Goal: Find contact information: Find contact information

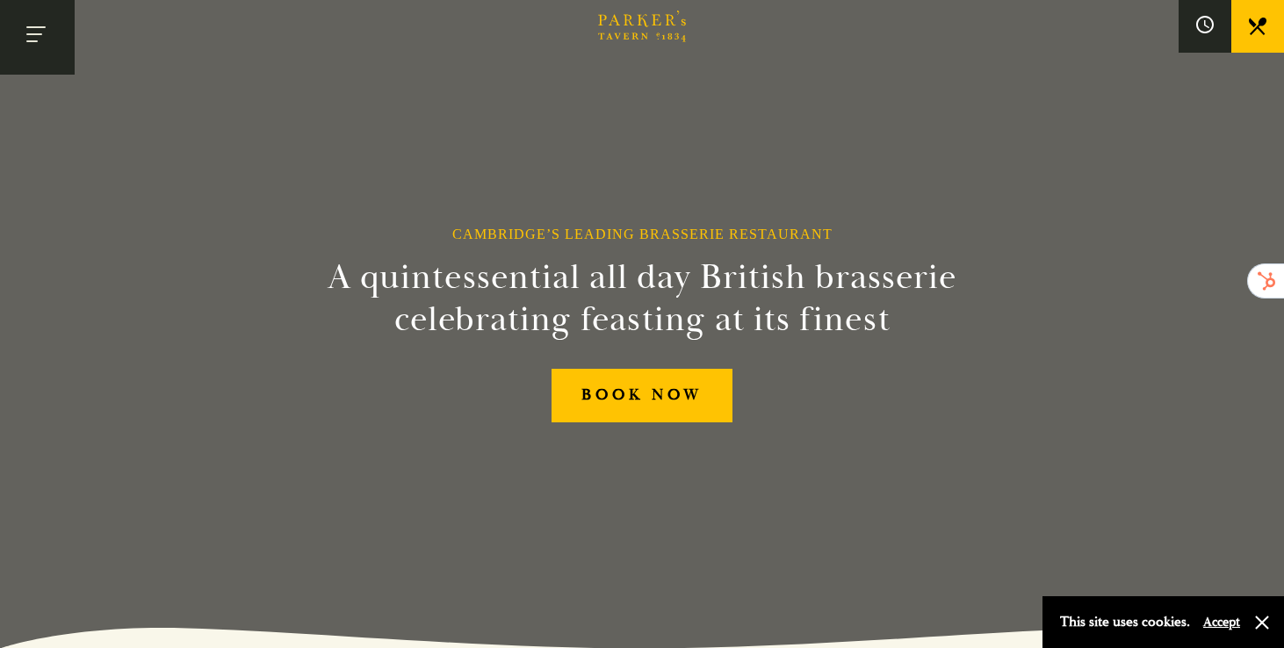
click at [44, 42] on button "Toggle navigation" at bounding box center [37, 37] width 75 height 75
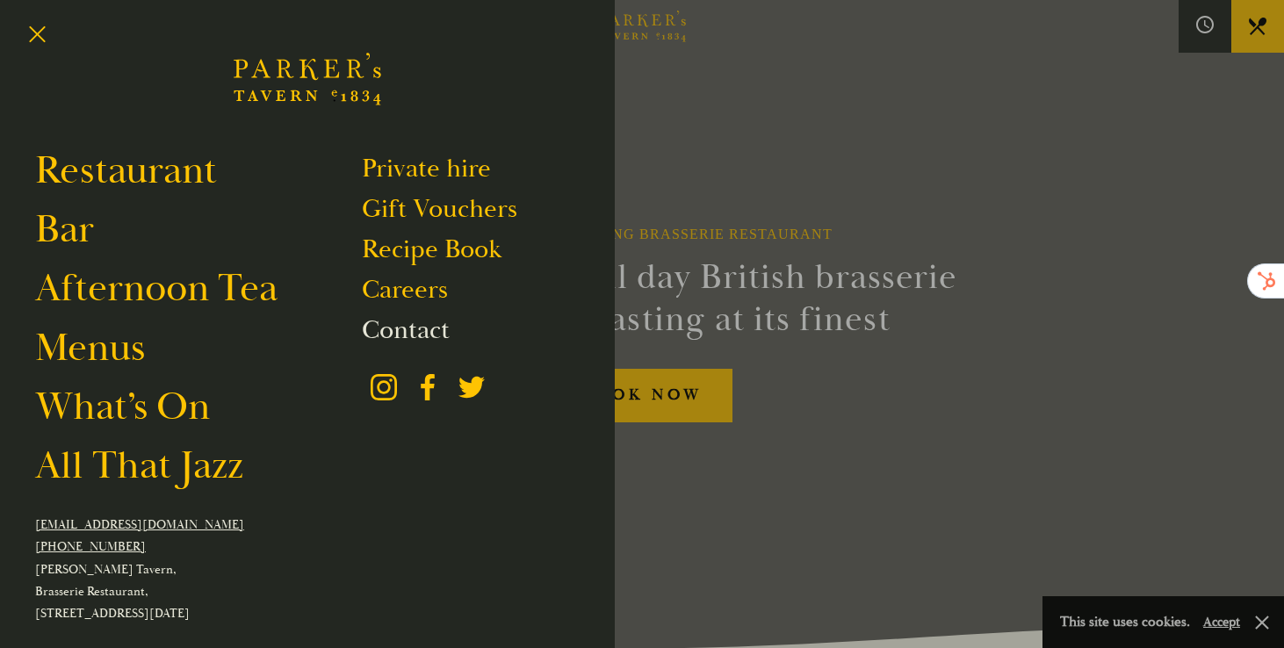
click at [395, 330] on link "Contact" at bounding box center [406, 330] width 88 height 33
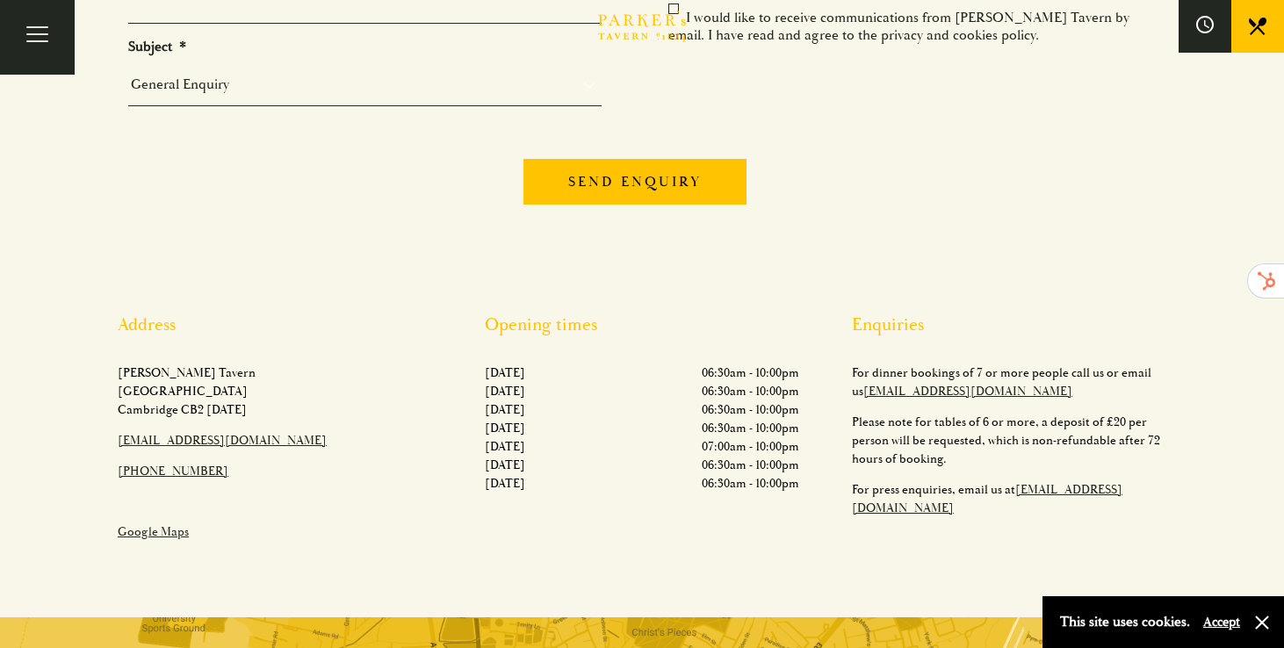
scroll to position [434, 0]
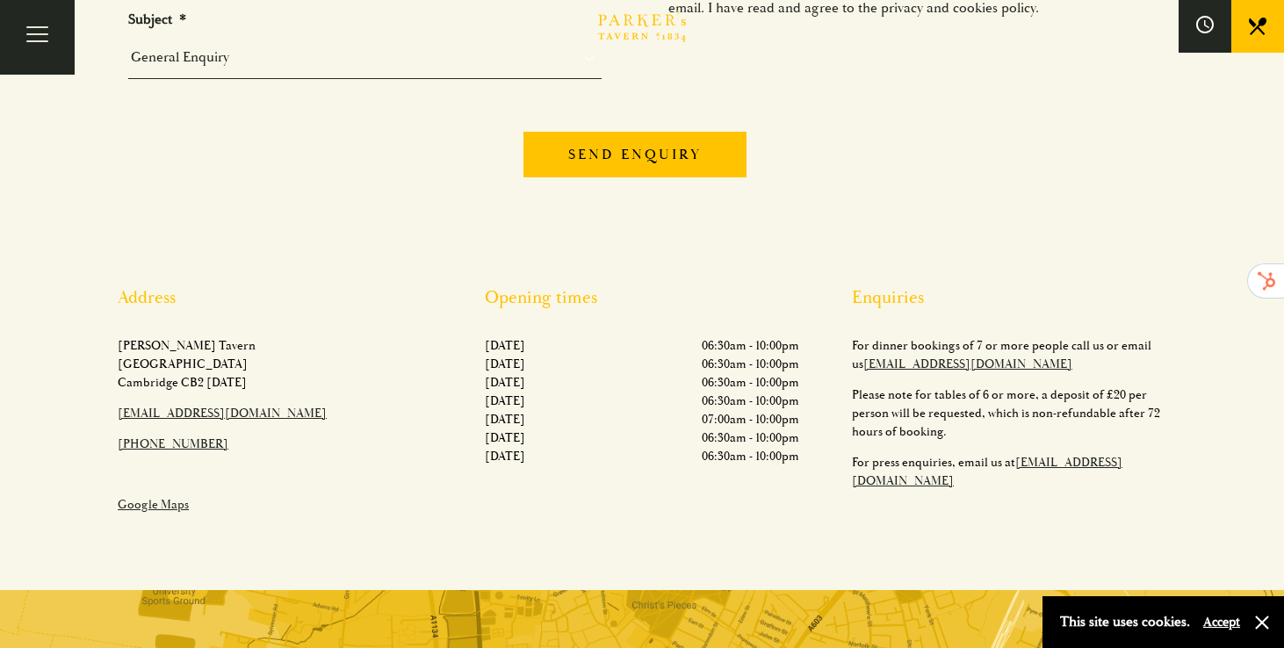
drag, startPoint x: 258, startPoint y: 445, endPoint x: 37, endPoint y: 451, distance: 221.4
click at [37, 451] on div "Address Parker's Tavern Regent Street Cambridge CB2 1AD​ hello@parkerstavern.co…" at bounding box center [642, 406] width 1230 height 239
copy link "[PHONE_NUMBER]"
